Goal: Entertainment & Leisure: Browse casually

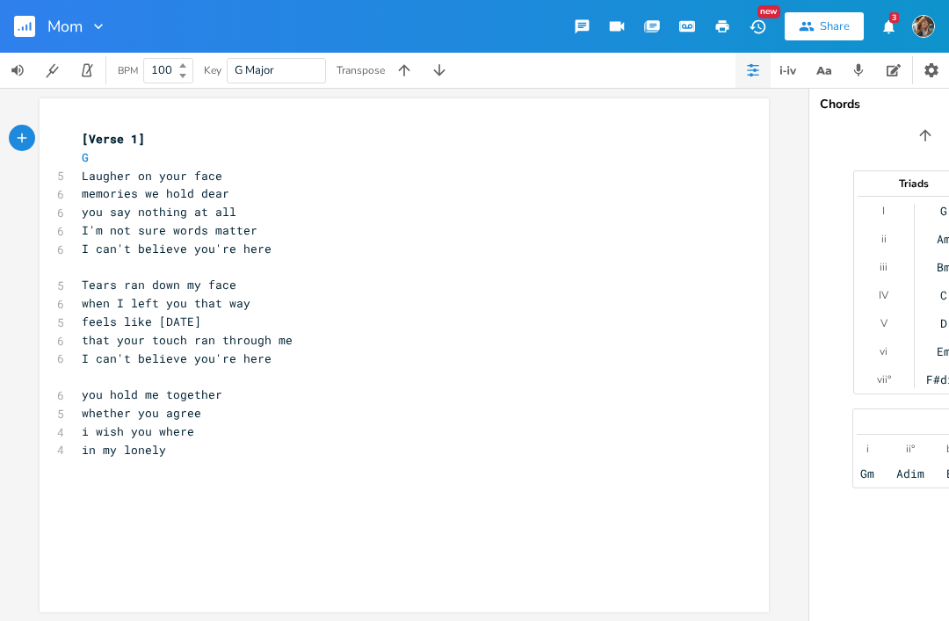
scroll to position [8, 0]
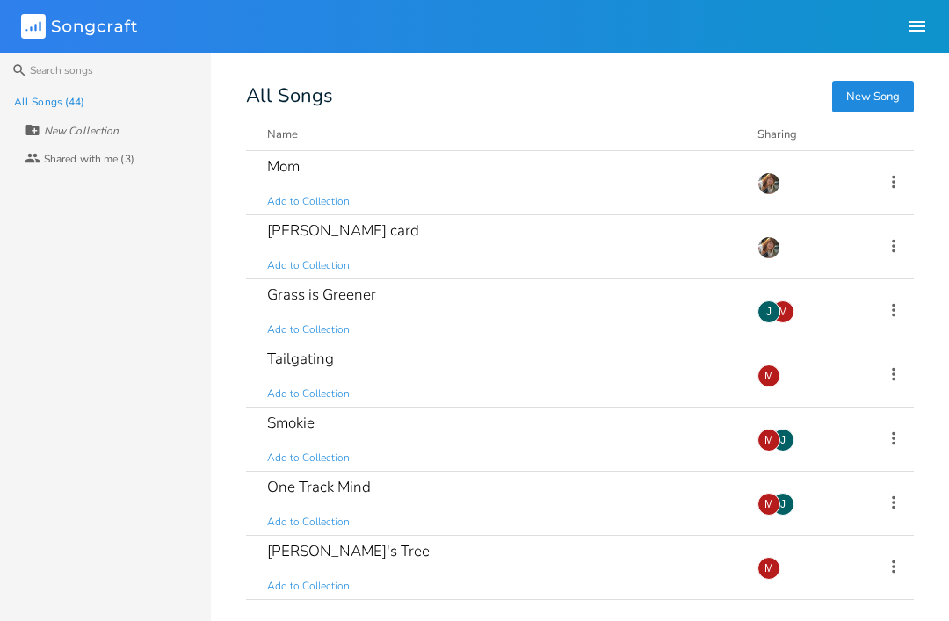
click at [274, 307] on div "Grass is Greener Add to Collection" at bounding box center [501, 310] width 469 height 63
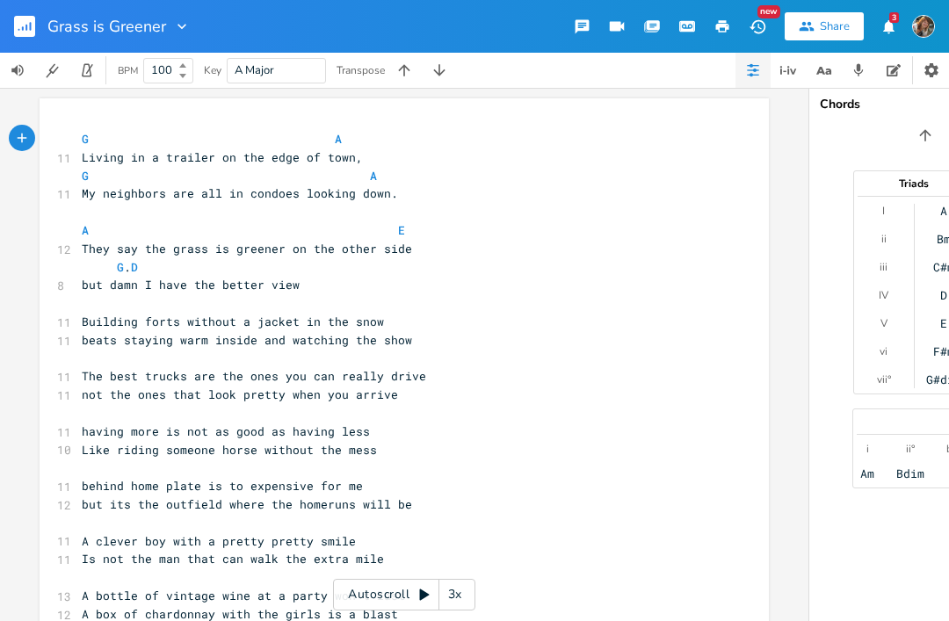
scroll to position [8, 0]
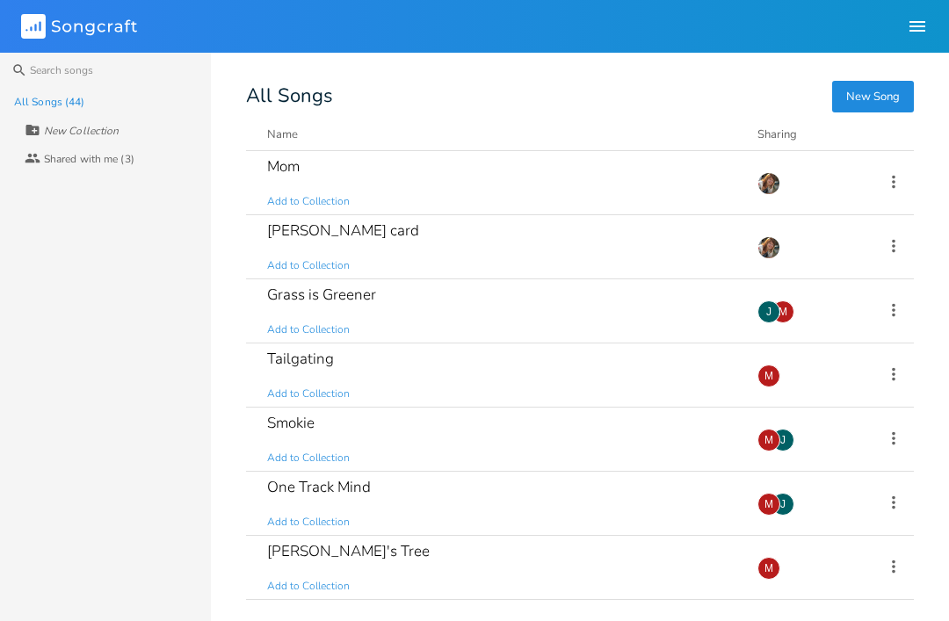
click at [281, 371] on div "Tailgating Add to Collection" at bounding box center [501, 374] width 469 height 63
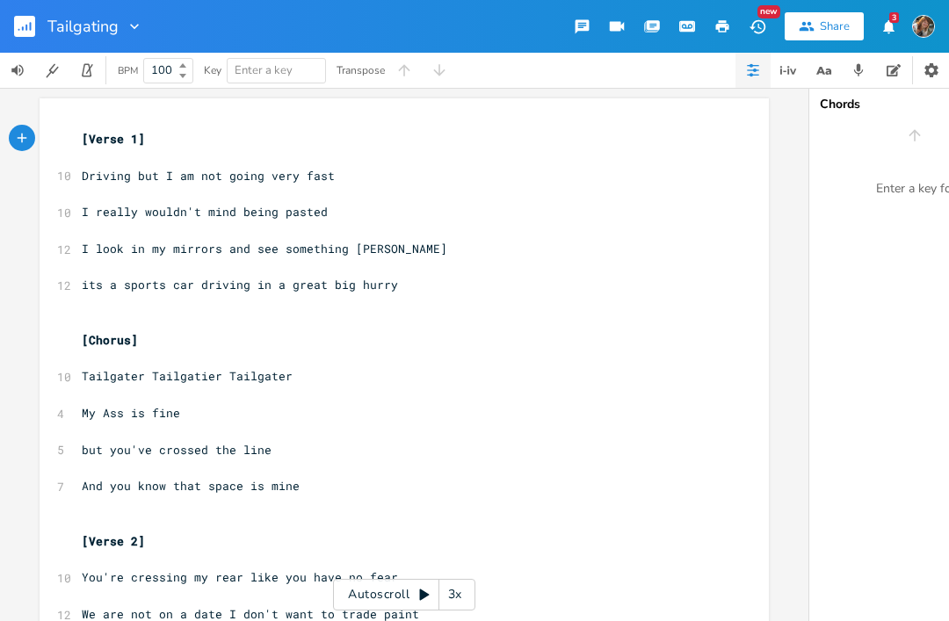
scroll to position [8, 0]
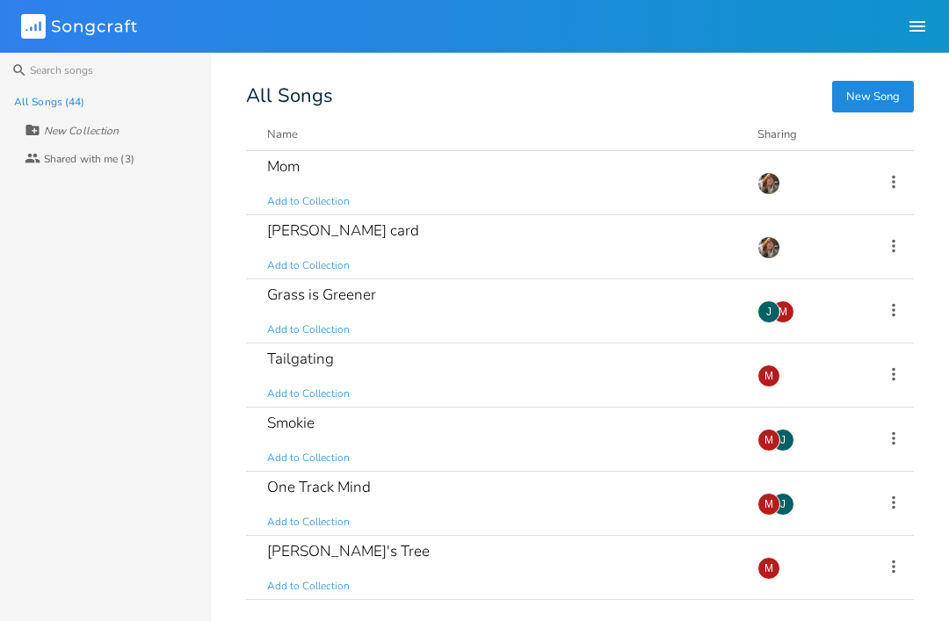
click at [273, 443] on div "Smokie Add to Collection" at bounding box center [501, 439] width 469 height 63
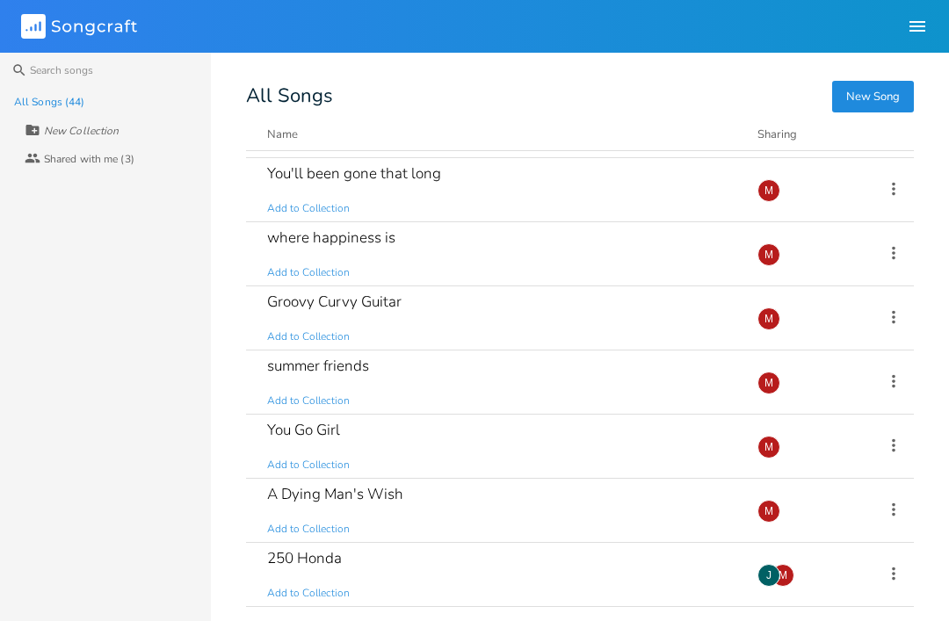
scroll to position [2365, 0]
click at [292, 566] on div "250 Honda" at bounding box center [304, 558] width 75 height 15
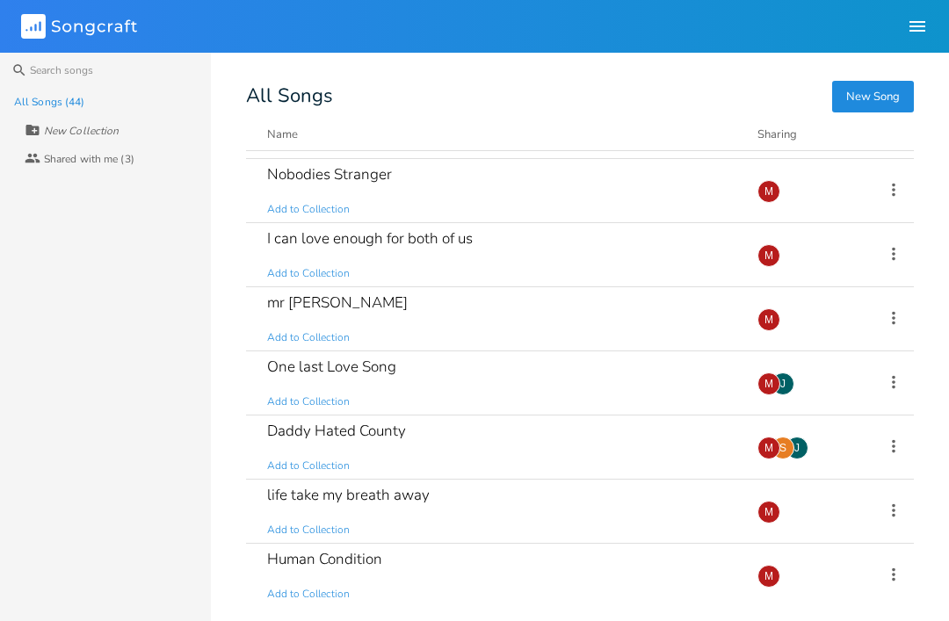
scroll to position [441, 0]
click at [299, 438] on div "Daddy Hated County" at bounding box center [336, 430] width 139 height 15
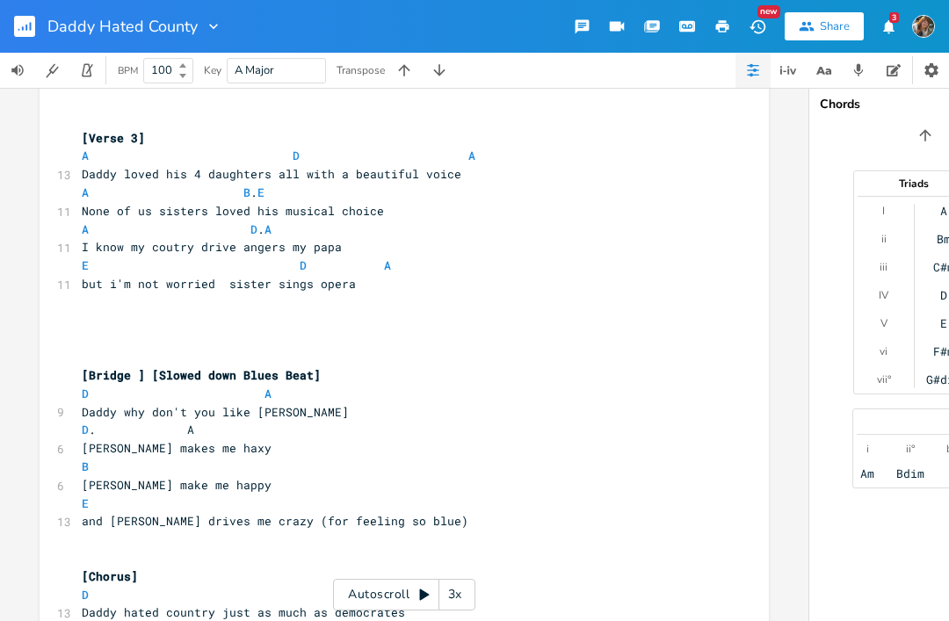
scroll to position [948, 0]
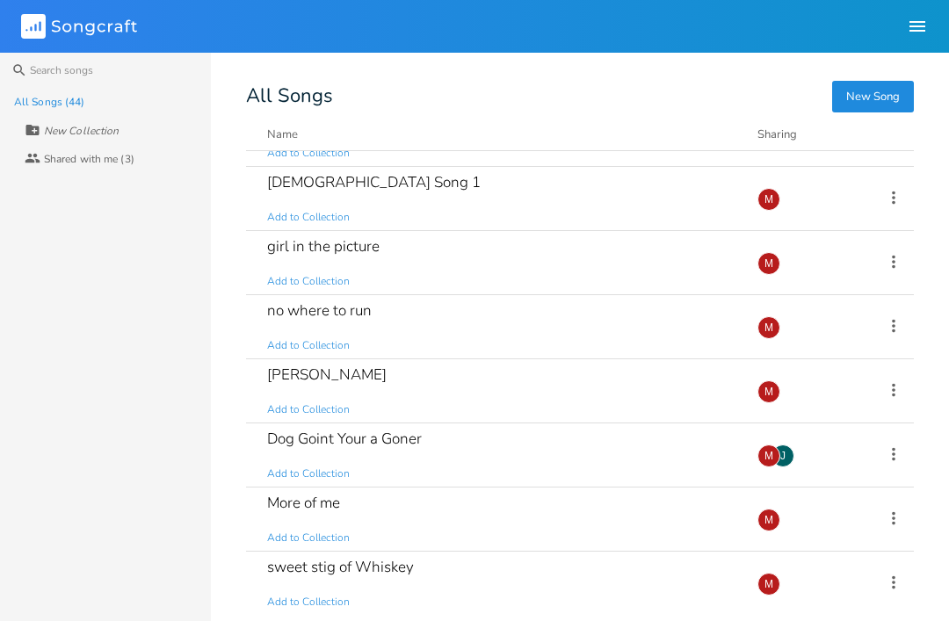
scroll to position [1010, 0]
click at [304, 461] on div "Dog Goint Your a Goner Add to Collection" at bounding box center [501, 454] width 469 height 63
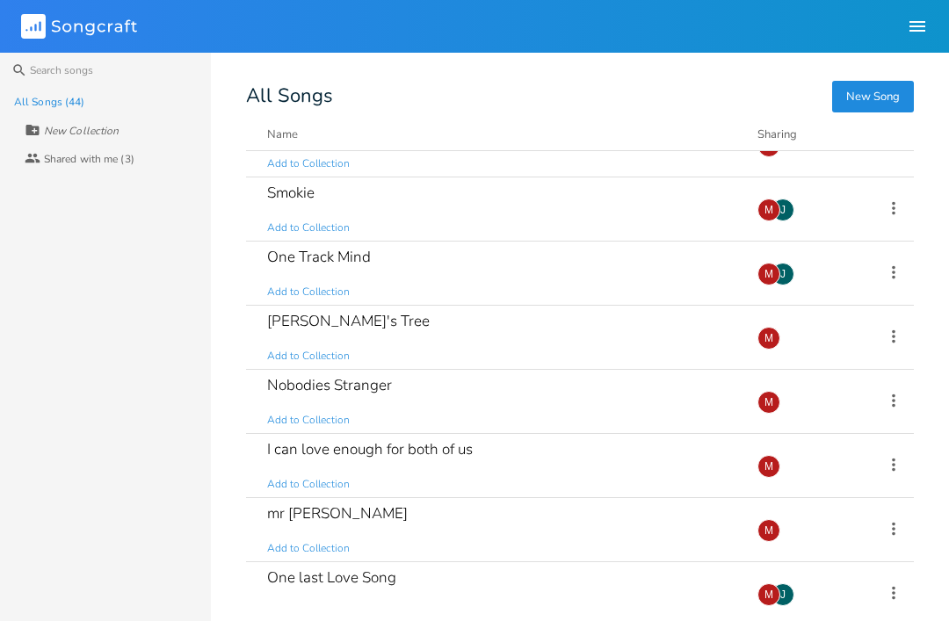
scroll to position [229, 0]
click at [275, 269] on div "One Track Mind Add to Collection" at bounding box center [501, 273] width 469 height 63
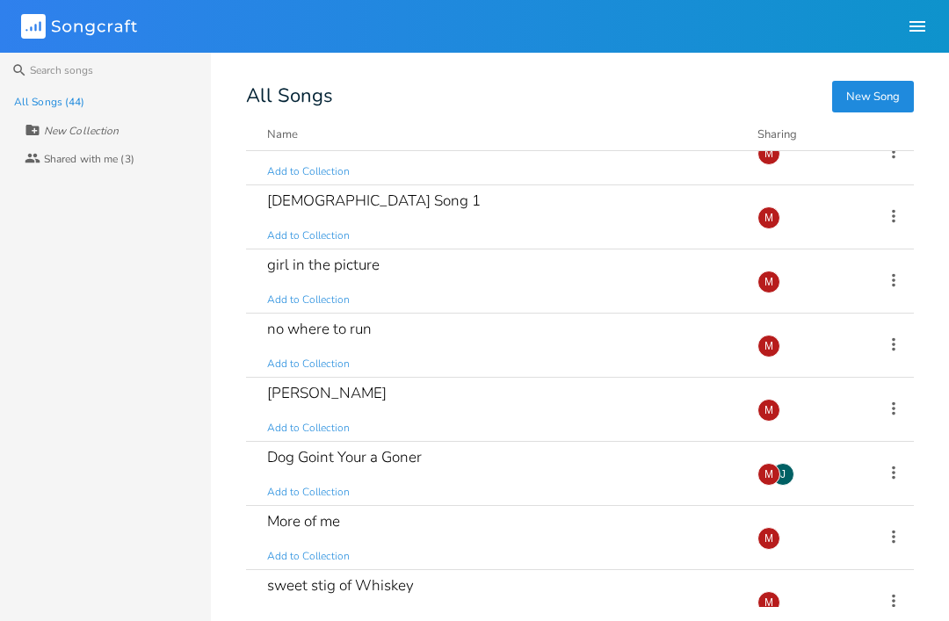
scroll to position [1038, 0]
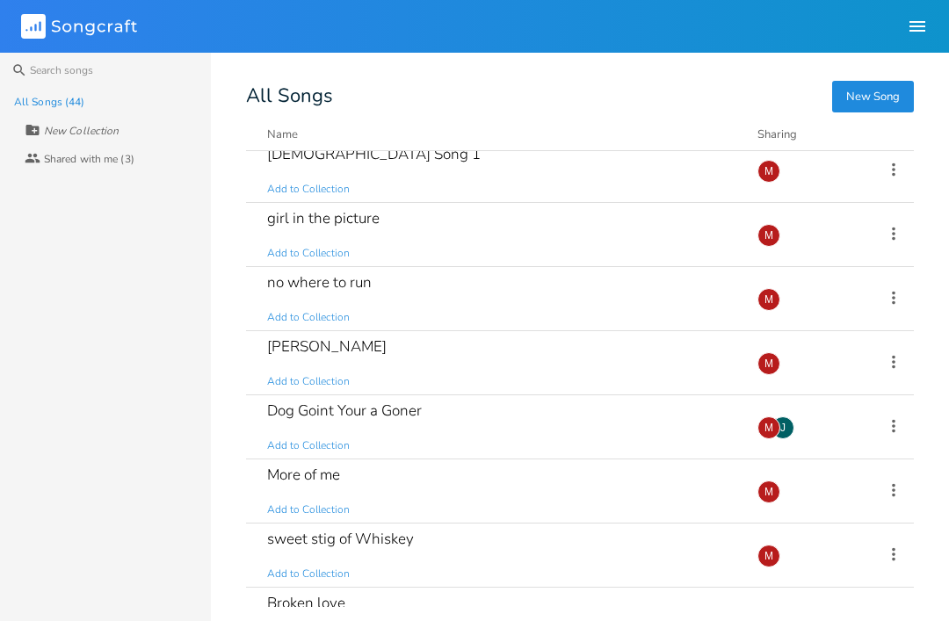
click at [302, 418] on div "Dog Goint Your a Goner" at bounding box center [344, 410] width 155 height 15
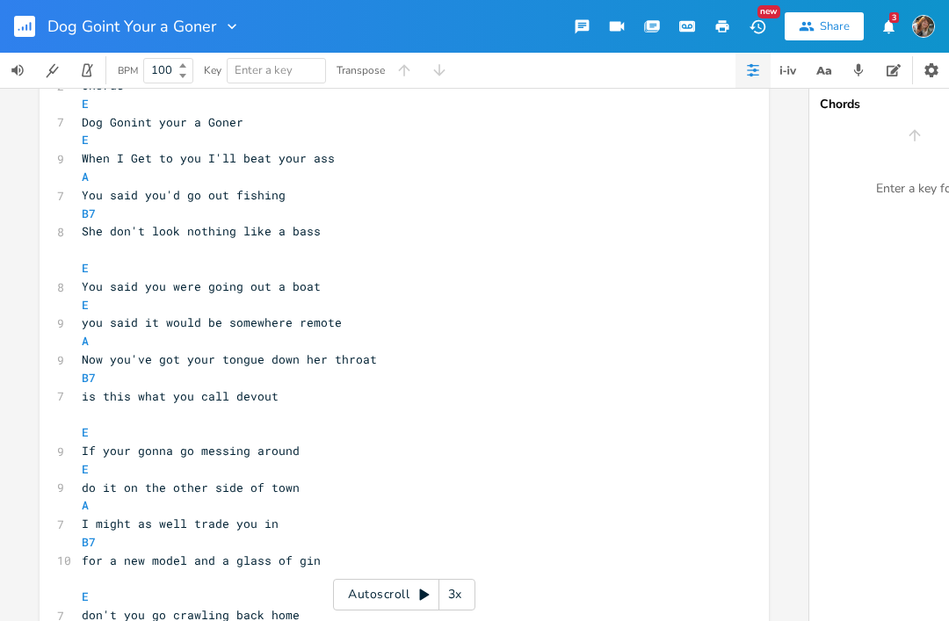
scroll to position [193, 0]
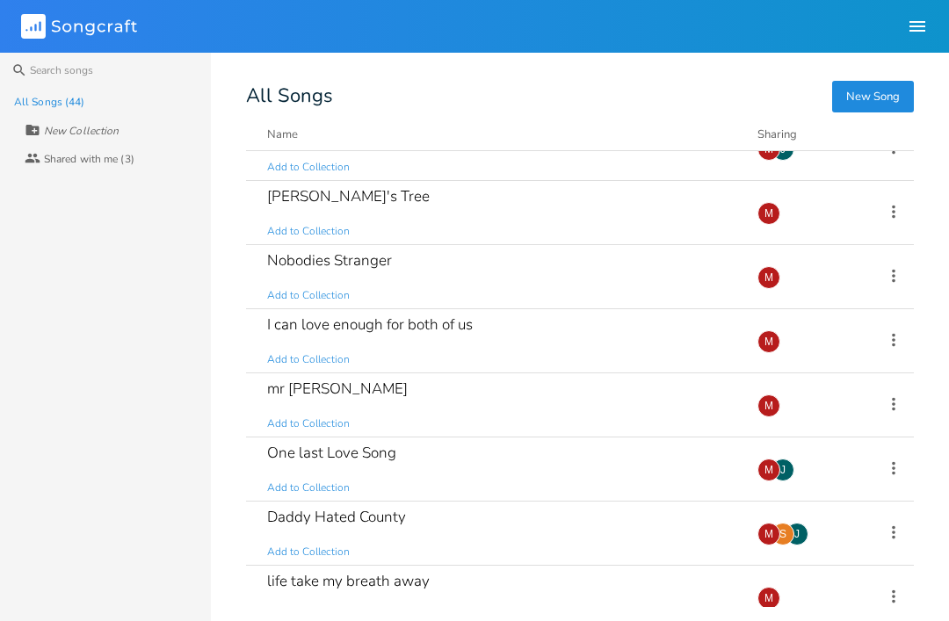
scroll to position [355, 0]
click at [280, 268] on div "Nobodies Stranger" at bounding box center [329, 260] width 125 height 15
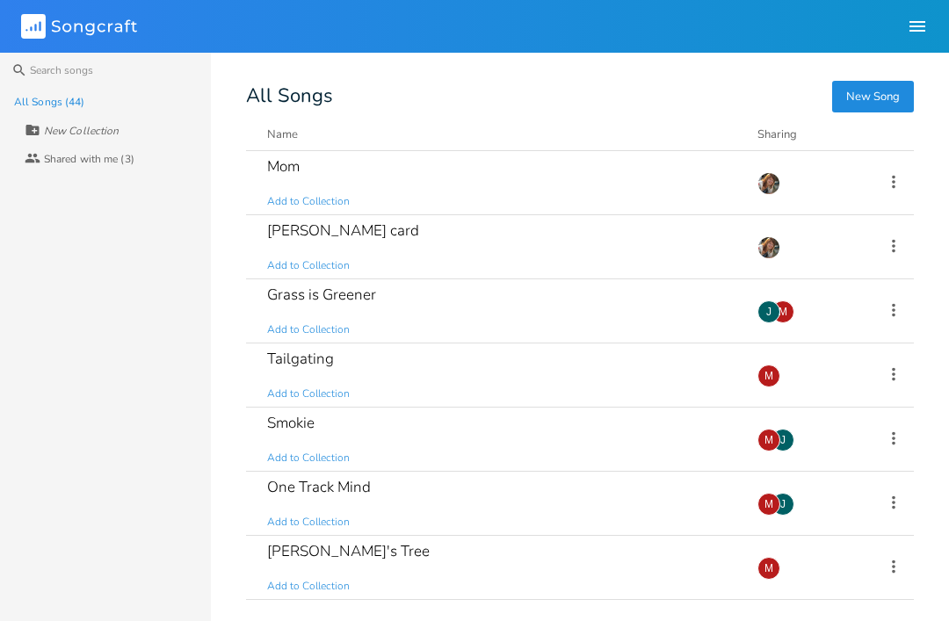
click at [285, 484] on div "One Track Mind" at bounding box center [319, 487] width 104 height 15
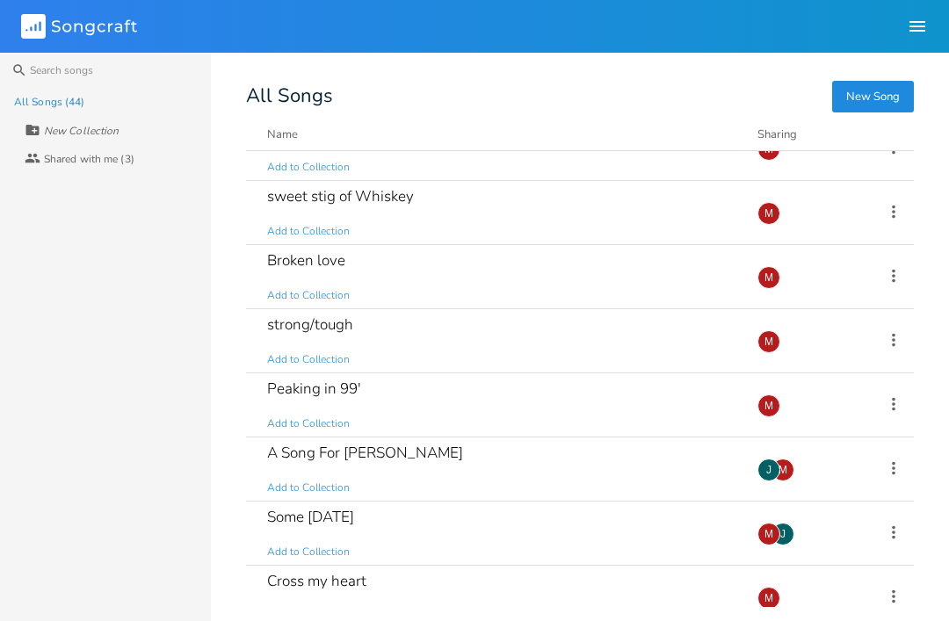
scroll to position [1363, 0]
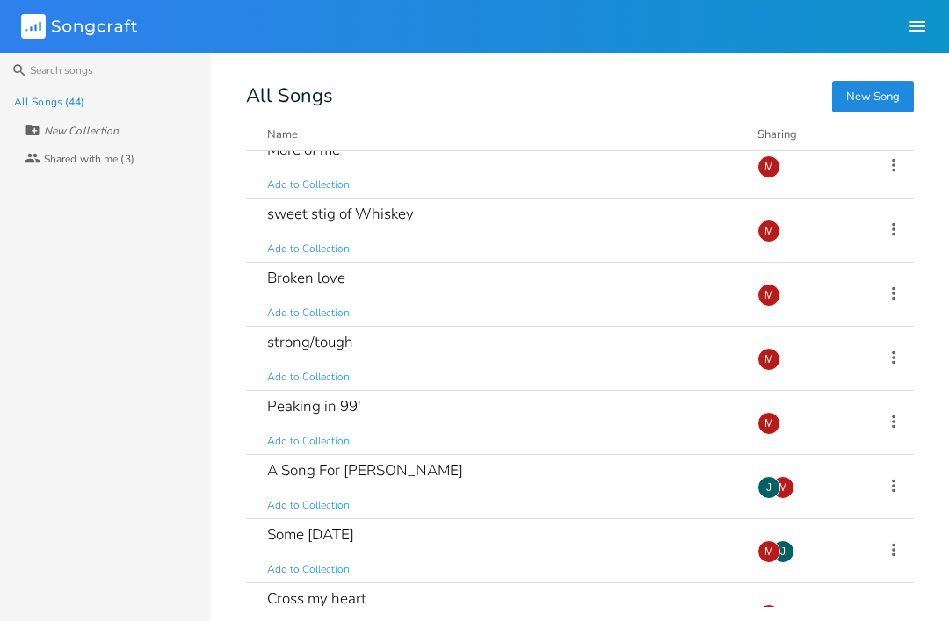
click at [285, 283] on div "Broken love" at bounding box center [306, 278] width 78 height 15
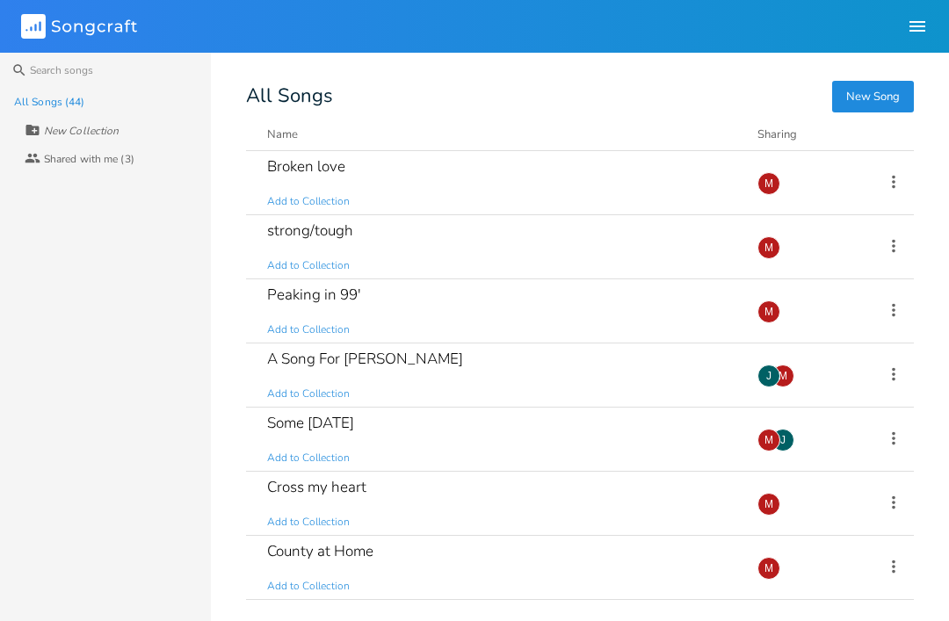
scroll to position [1476, 0]
click at [279, 307] on div "Peaking in 99' Add to Collection" at bounding box center [501, 309] width 469 height 63
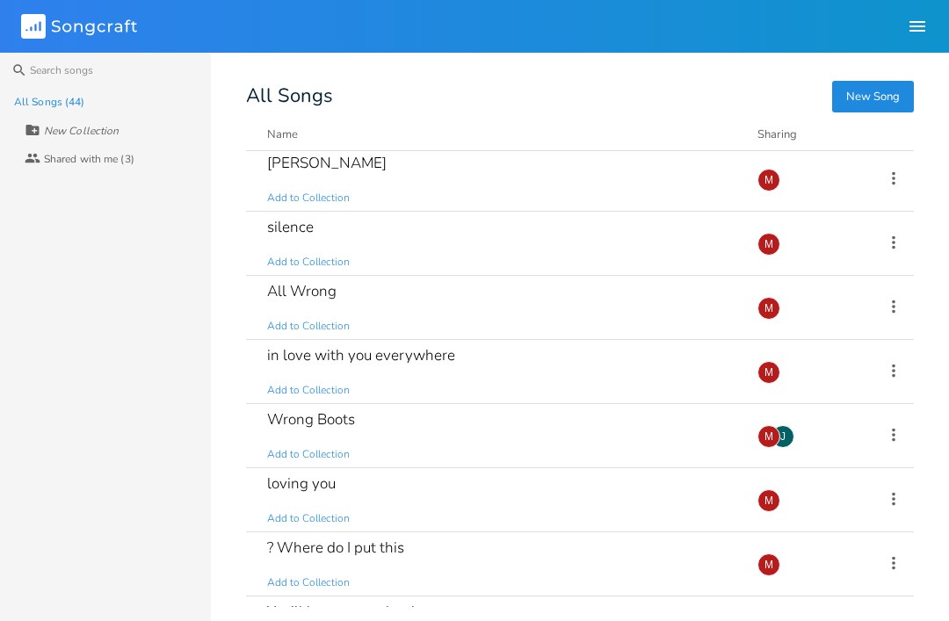
scroll to position [1886, 0]
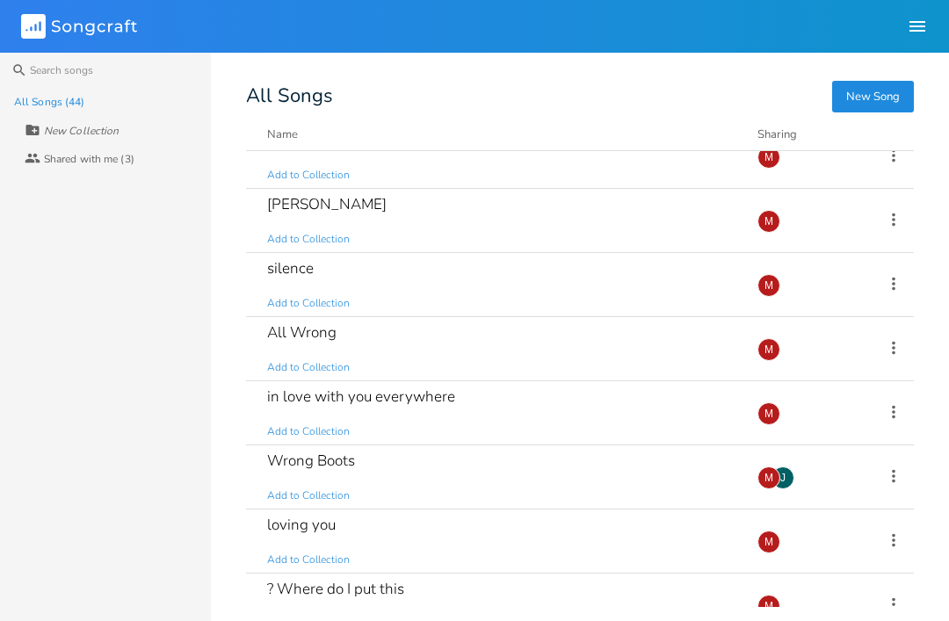
click at [265, 344] on div "All Wrong Add to Collection Add Demo 10 months ago M" at bounding box center [580, 349] width 668 height 64
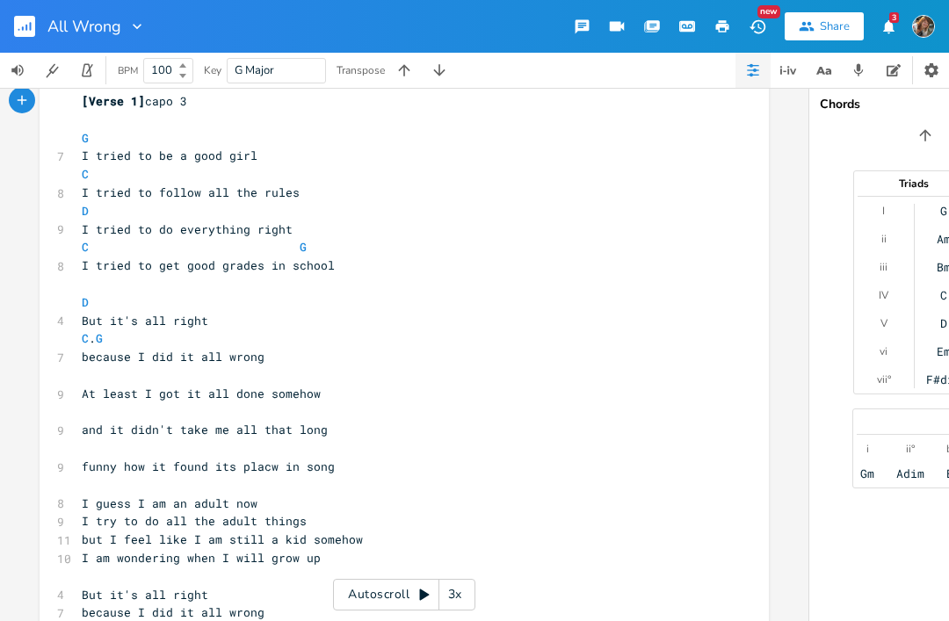
scroll to position [43, 0]
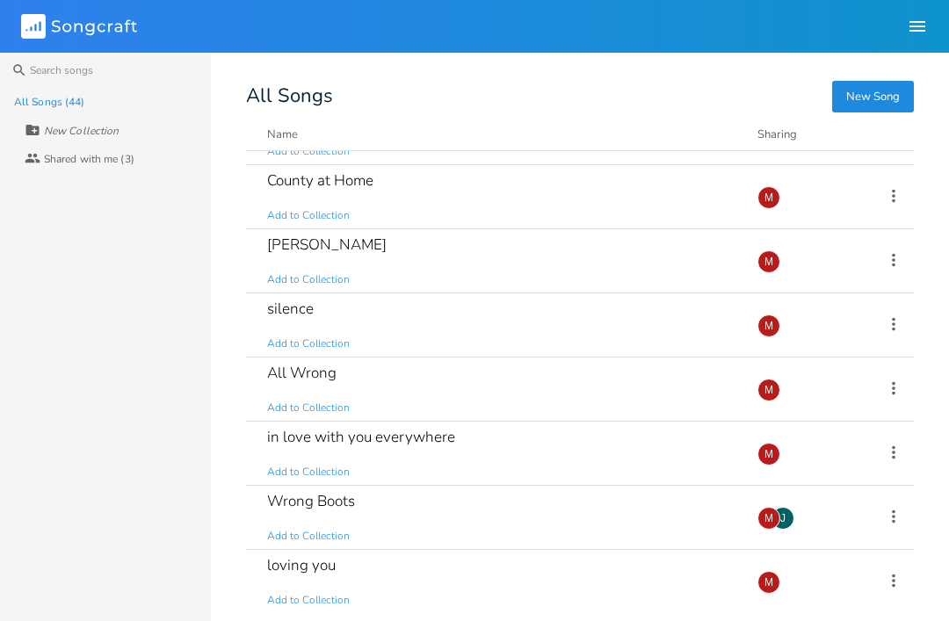
scroll to position [1852, 0]
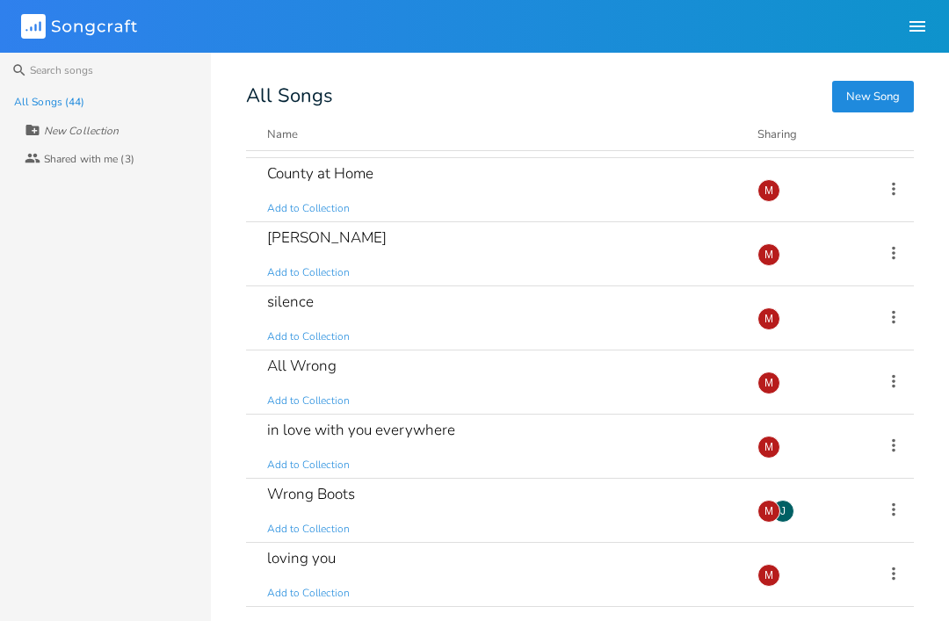
click at [282, 242] on div "[PERSON_NAME]" at bounding box center [326, 237] width 119 height 15
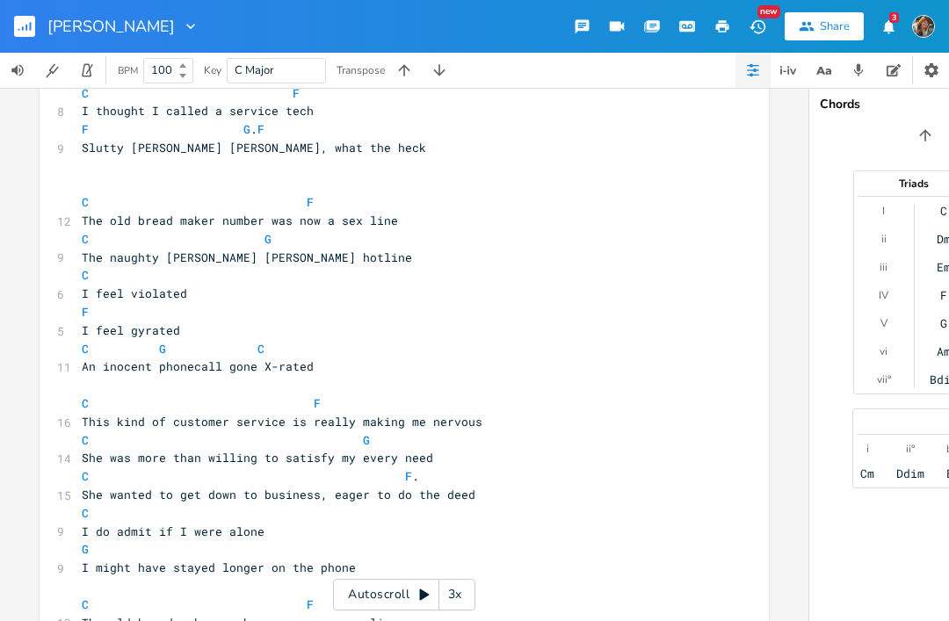
scroll to position [620, 0]
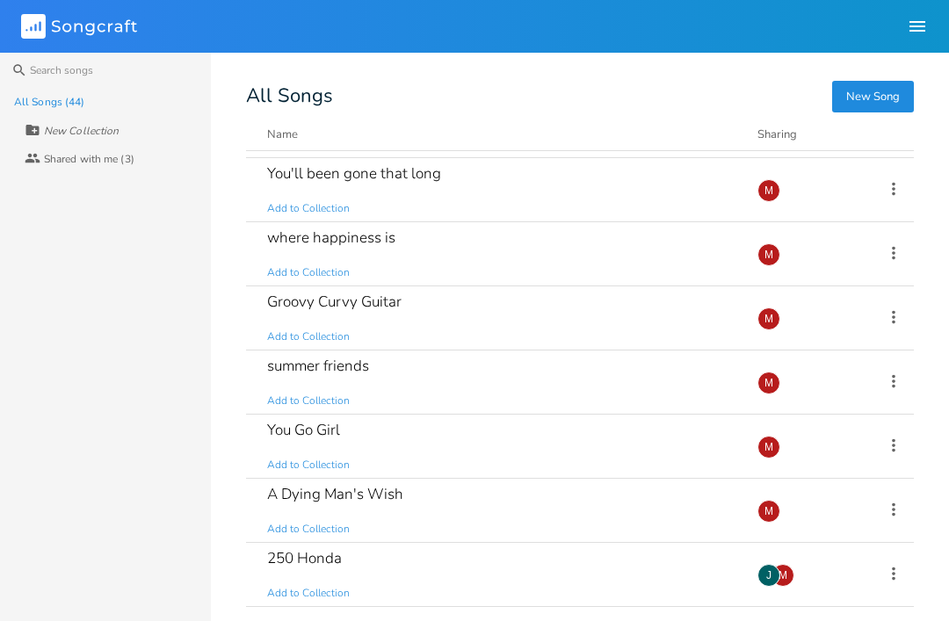
scroll to position [2365, 0]
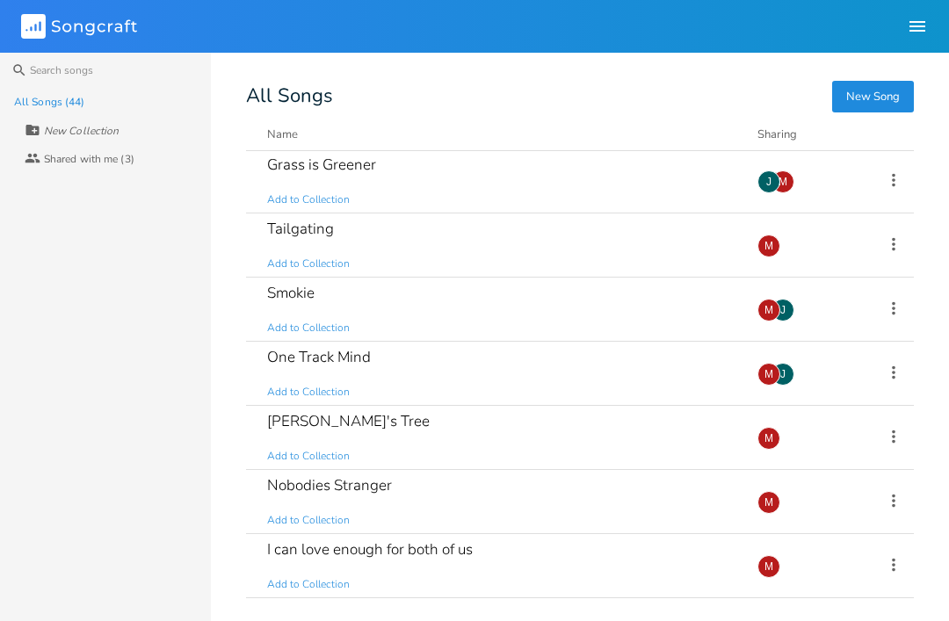
scroll to position [105, 0]
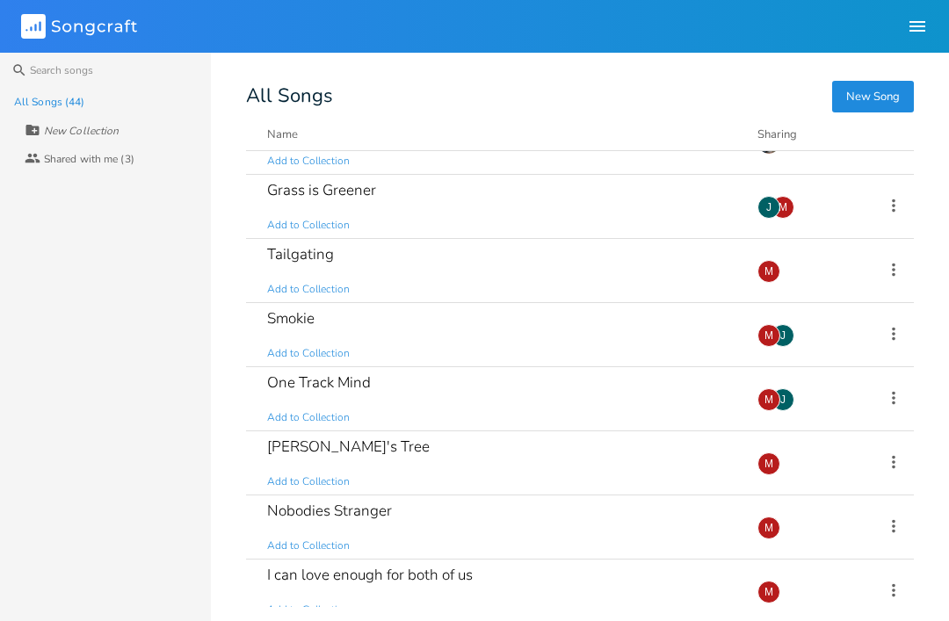
click at [271, 390] on div "One Track Mind" at bounding box center [319, 382] width 104 height 15
